Goal: Information Seeking & Learning: Learn about a topic

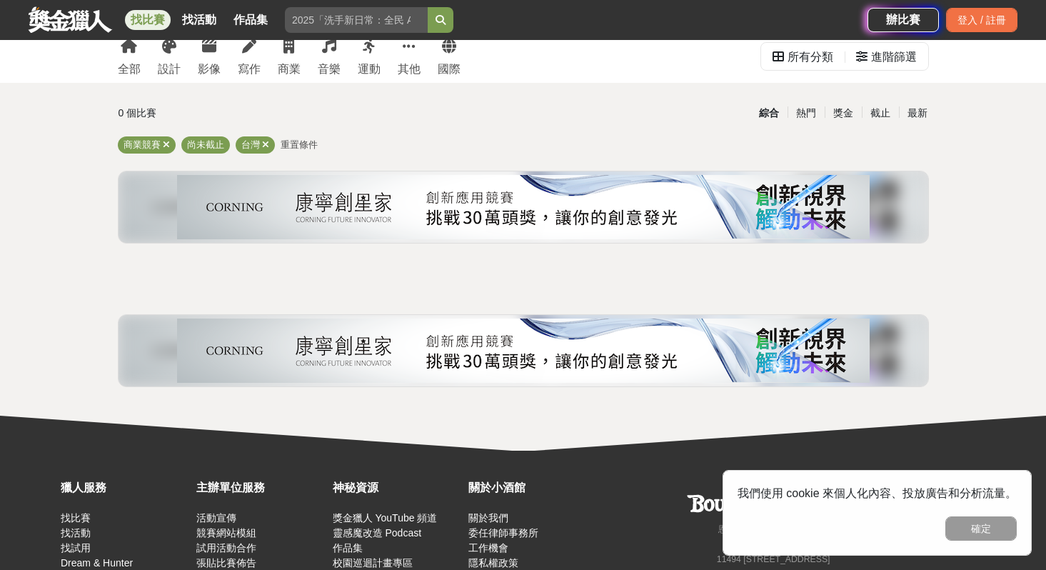
scroll to position [44, 0]
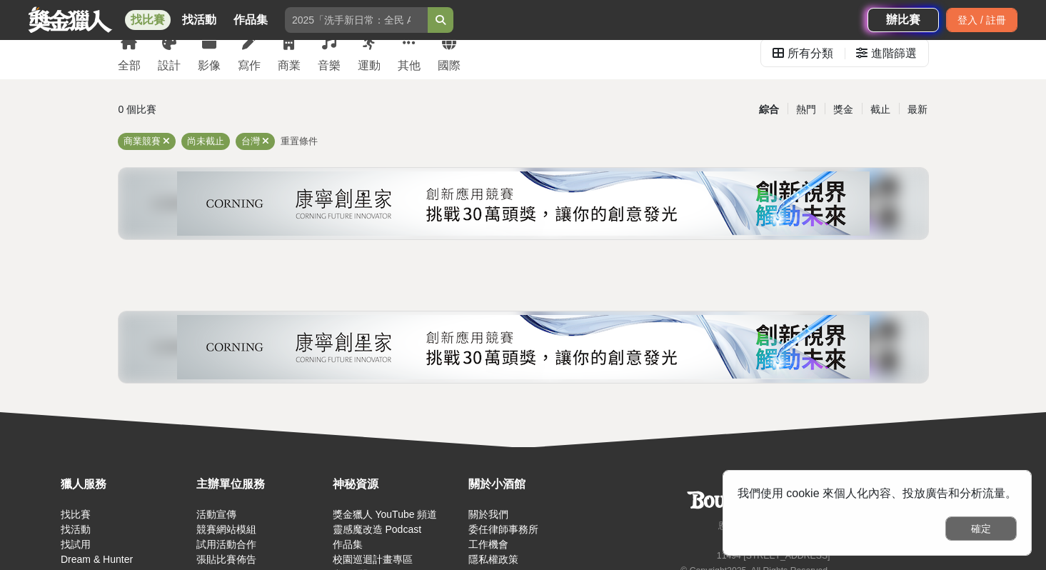
click at [989, 538] on button "確定" at bounding box center [980, 528] width 71 height 24
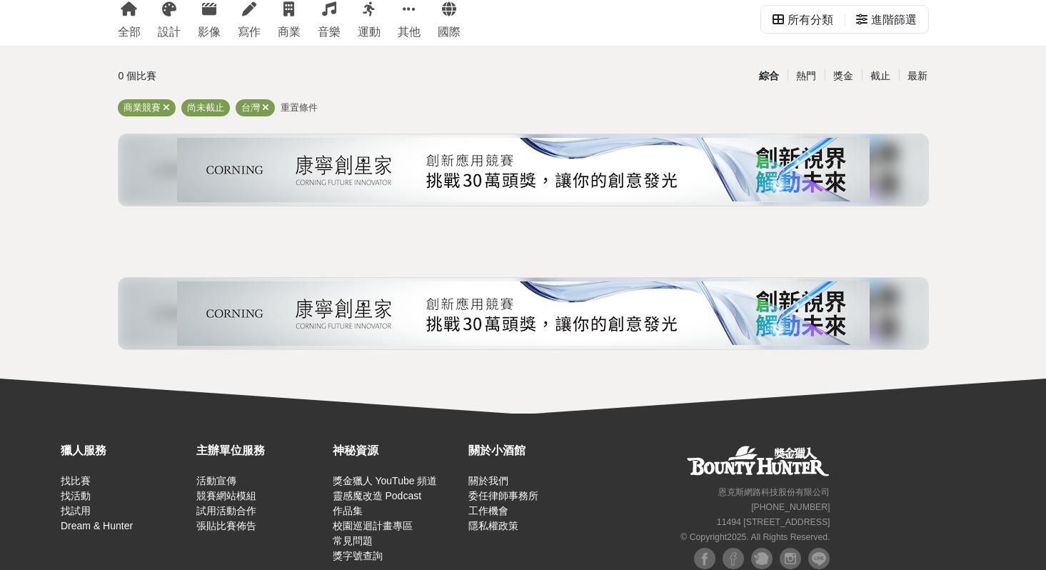
scroll to position [0, 0]
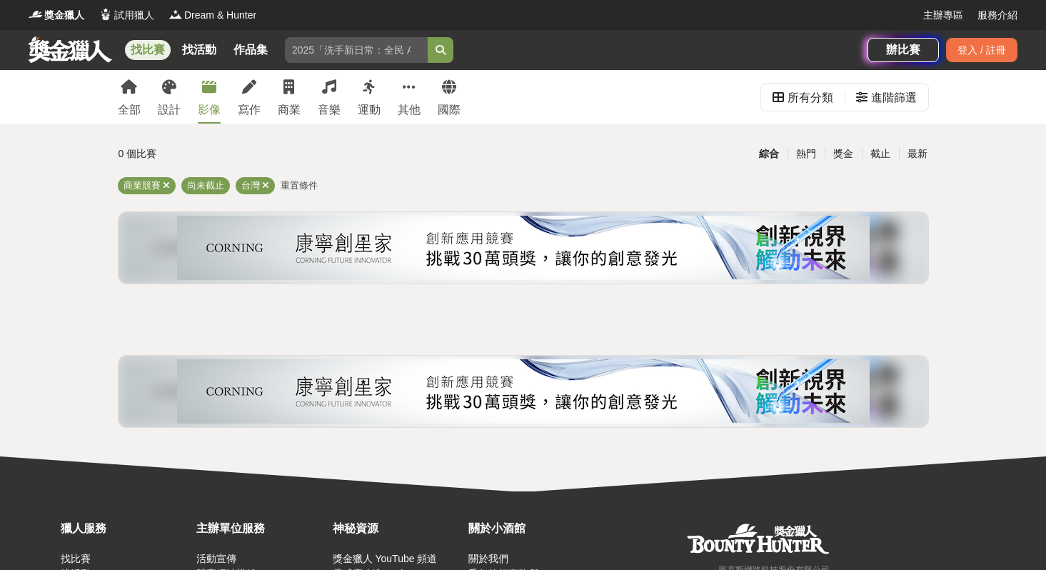
click at [203, 97] on link "影像" at bounding box center [209, 97] width 23 height 54
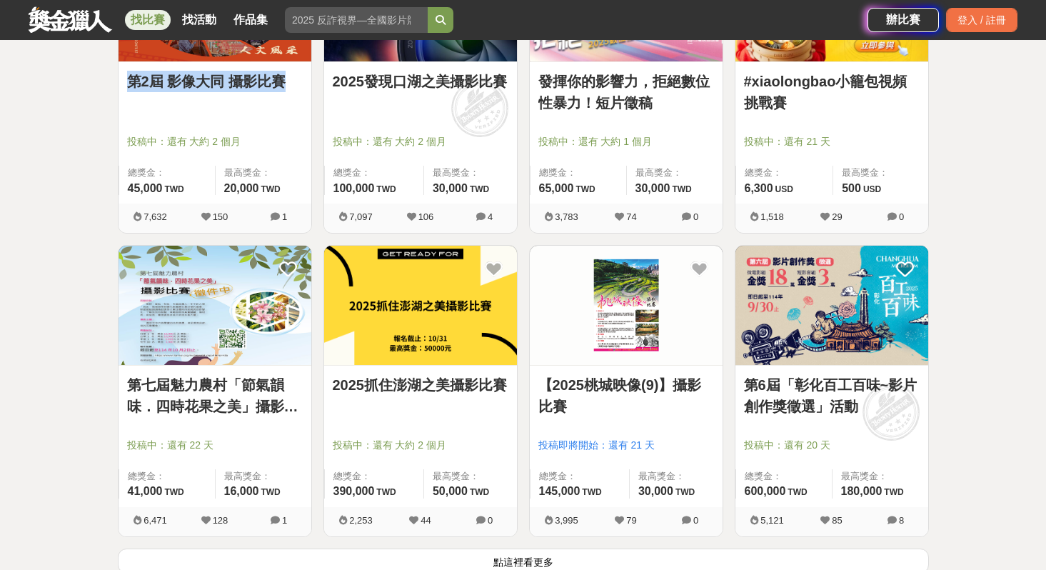
scroll to position [1607, 0]
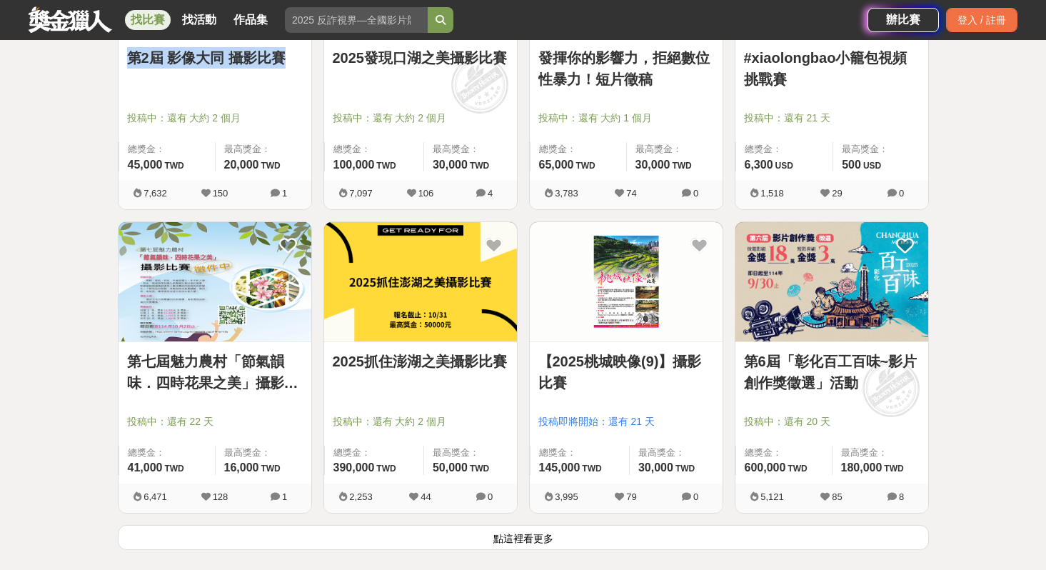
click at [610, 528] on button "點這裡看更多" at bounding box center [523, 537] width 811 height 25
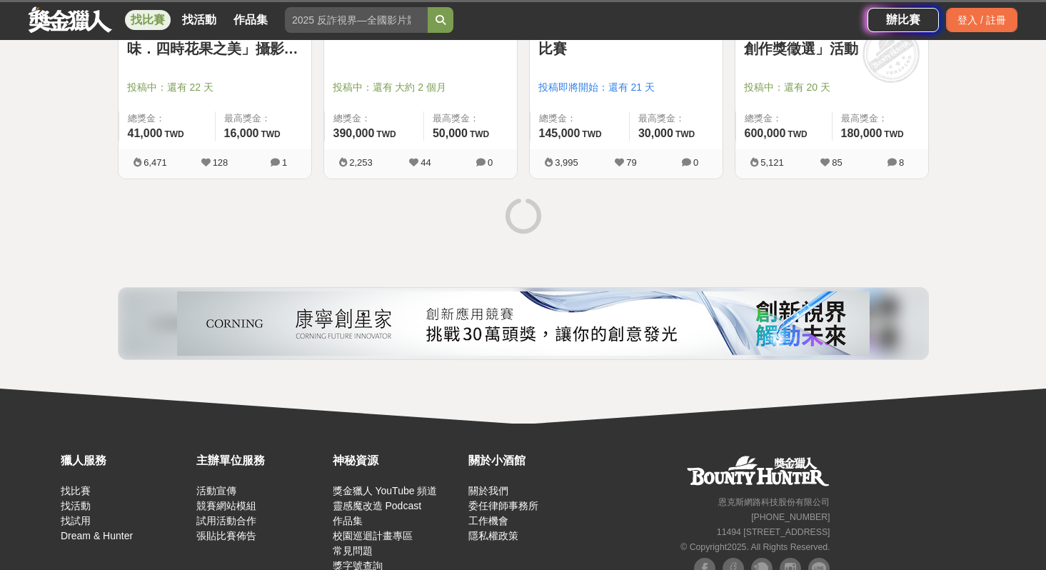
scroll to position [1948, 0]
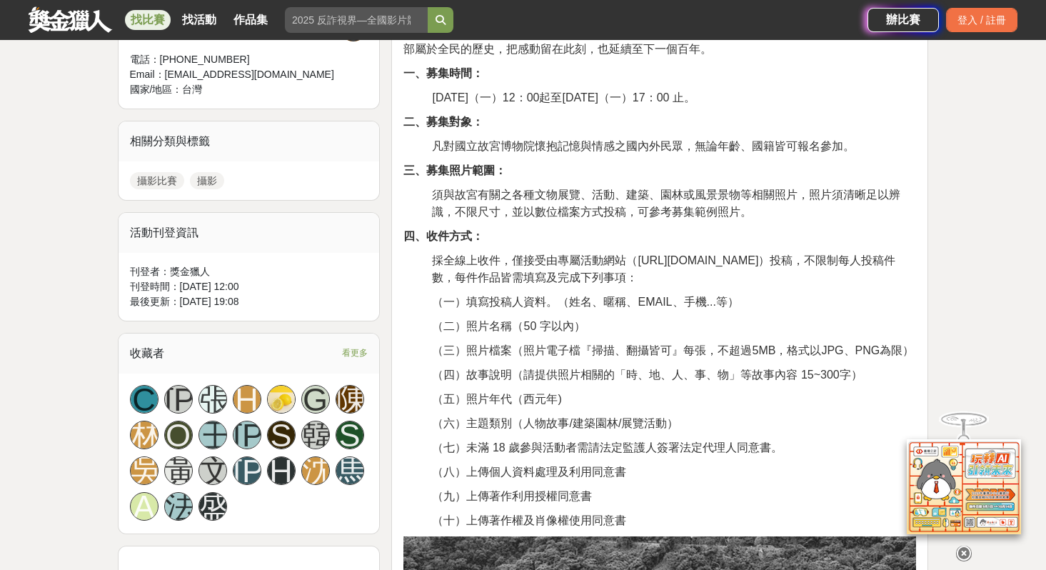
scroll to position [573, 0]
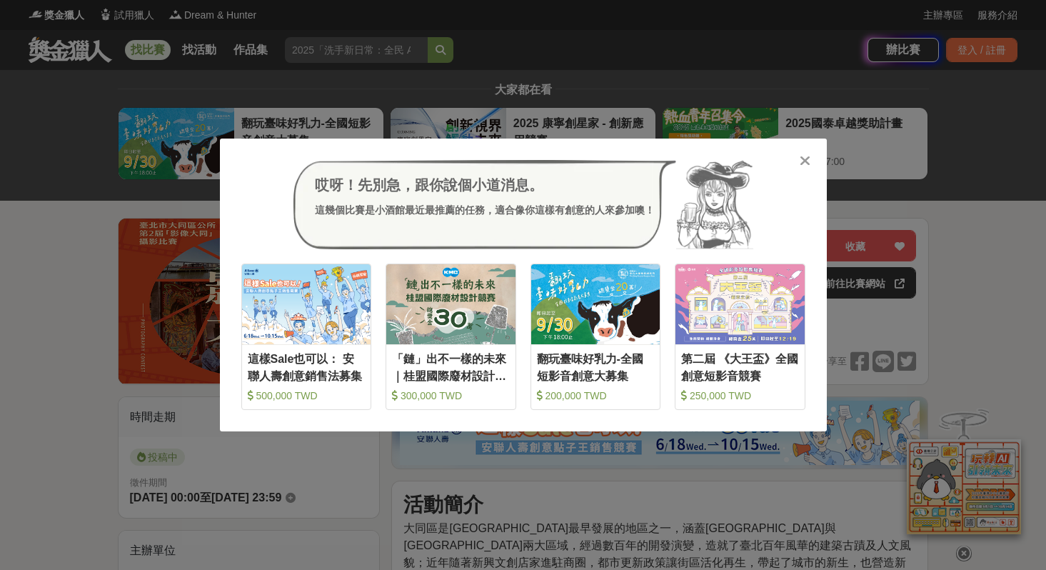
click at [812, 161] on div "哎呀！先別急，跟你說個小道消息。 這幾個比賽是小酒館最近最推薦的任務，適合像你這樣有創意的人來參加噢！ 收藏 這樣Sale也可以： 安聯人壽創意銷售法募集 5…" at bounding box center [523, 285] width 607 height 293
click at [802, 159] on icon at bounding box center [805, 161] width 11 height 14
